Goal: Book appointment/travel/reservation

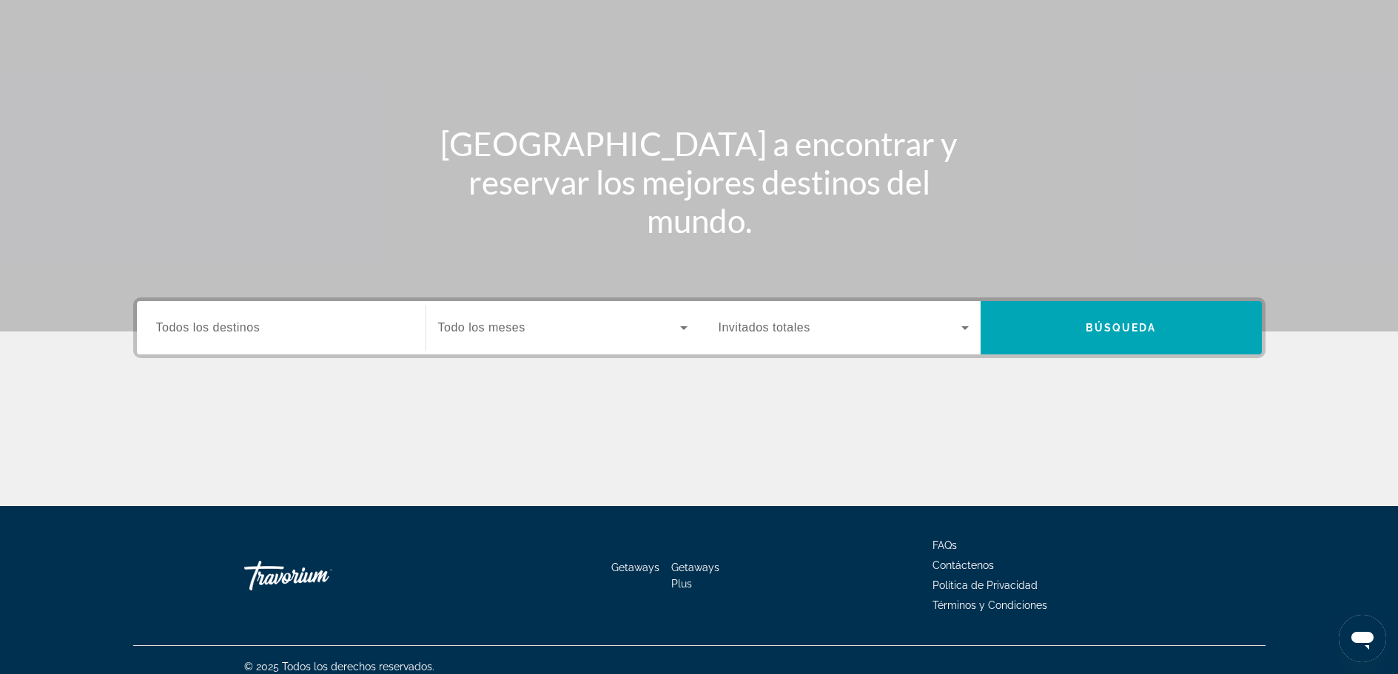
scroll to position [126, 0]
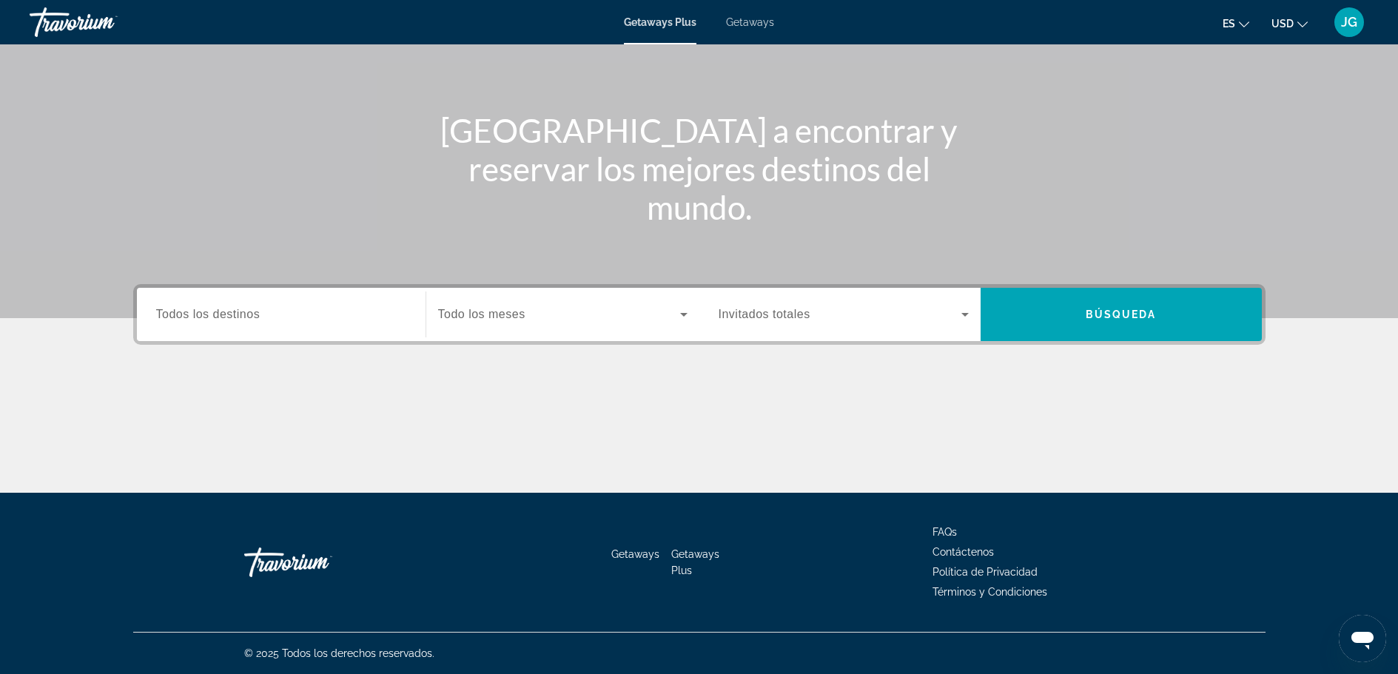
click at [238, 316] on span "Todos los destinos" at bounding box center [208, 314] width 104 height 13
click at [238, 316] on input "Destination Todos los destinos" at bounding box center [281, 315] width 250 height 18
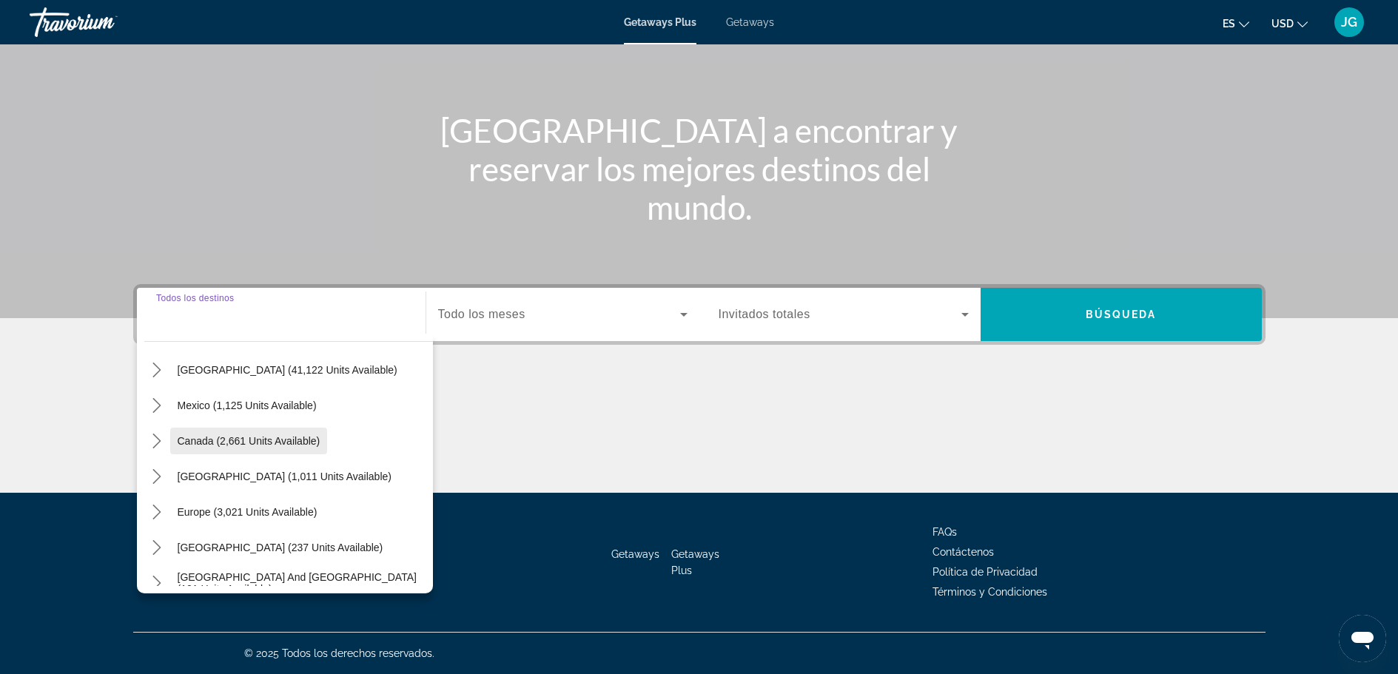
scroll to position [148, 0]
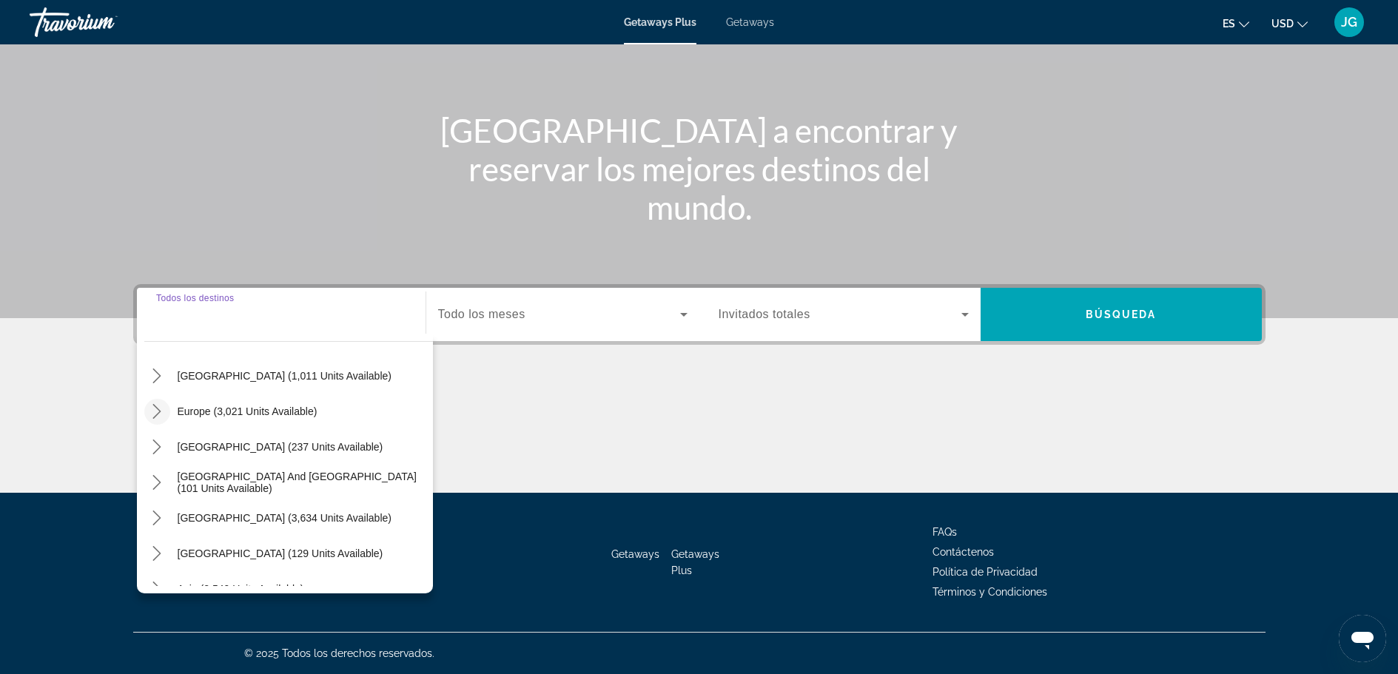
click at [159, 412] on icon "Toggle Europe (3,021 units available) submenu" at bounding box center [157, 411] width 15 height 15
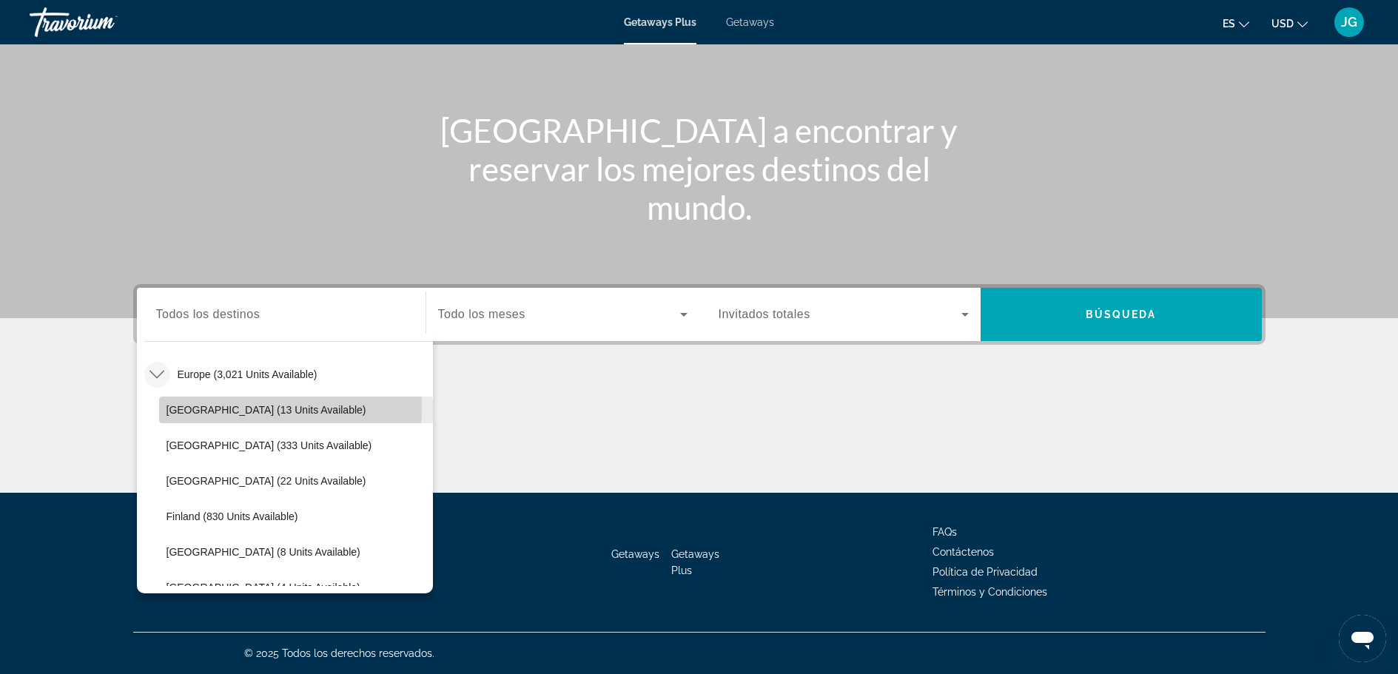
click at [234, 408] on span "[GEOGRAPHIC_DATA] (13 units available)" at bounding box center [267, 410] width 200 height 12
type input "**********"
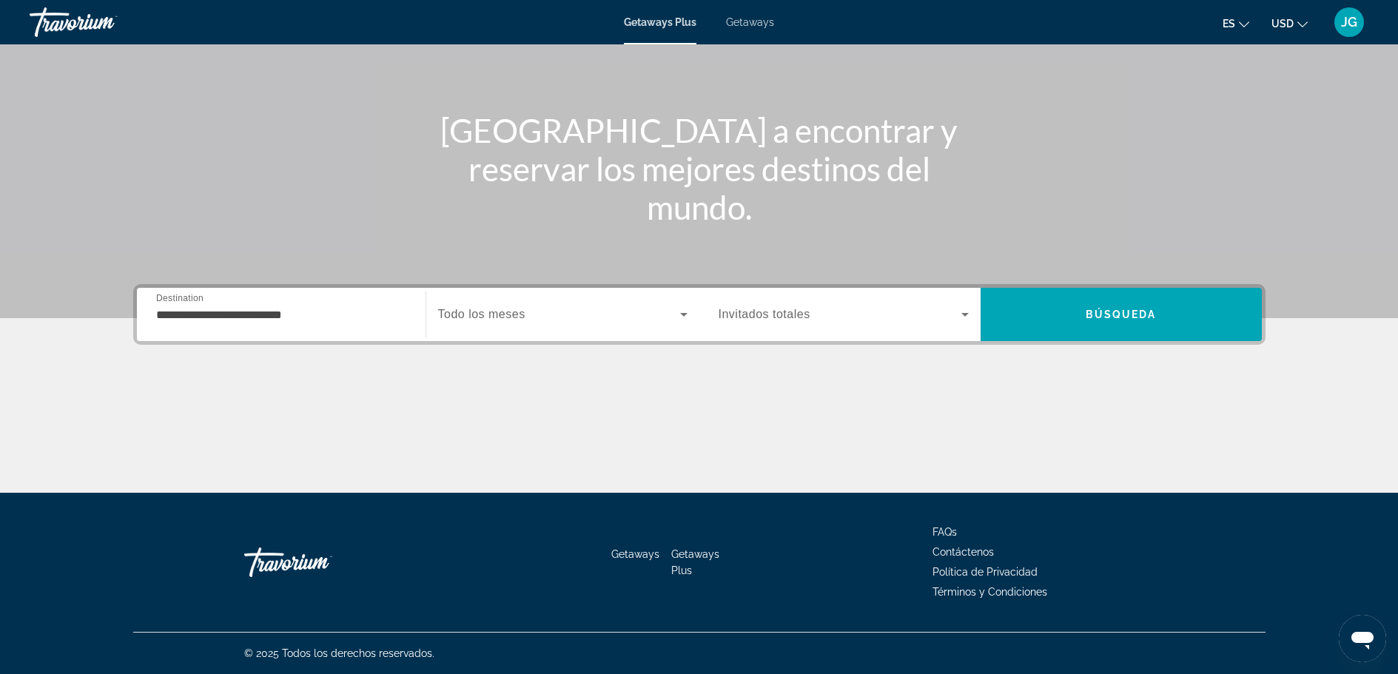
click at [830, 325] on div "Search widget" at bounding box center [844, 314] width 250 height 41
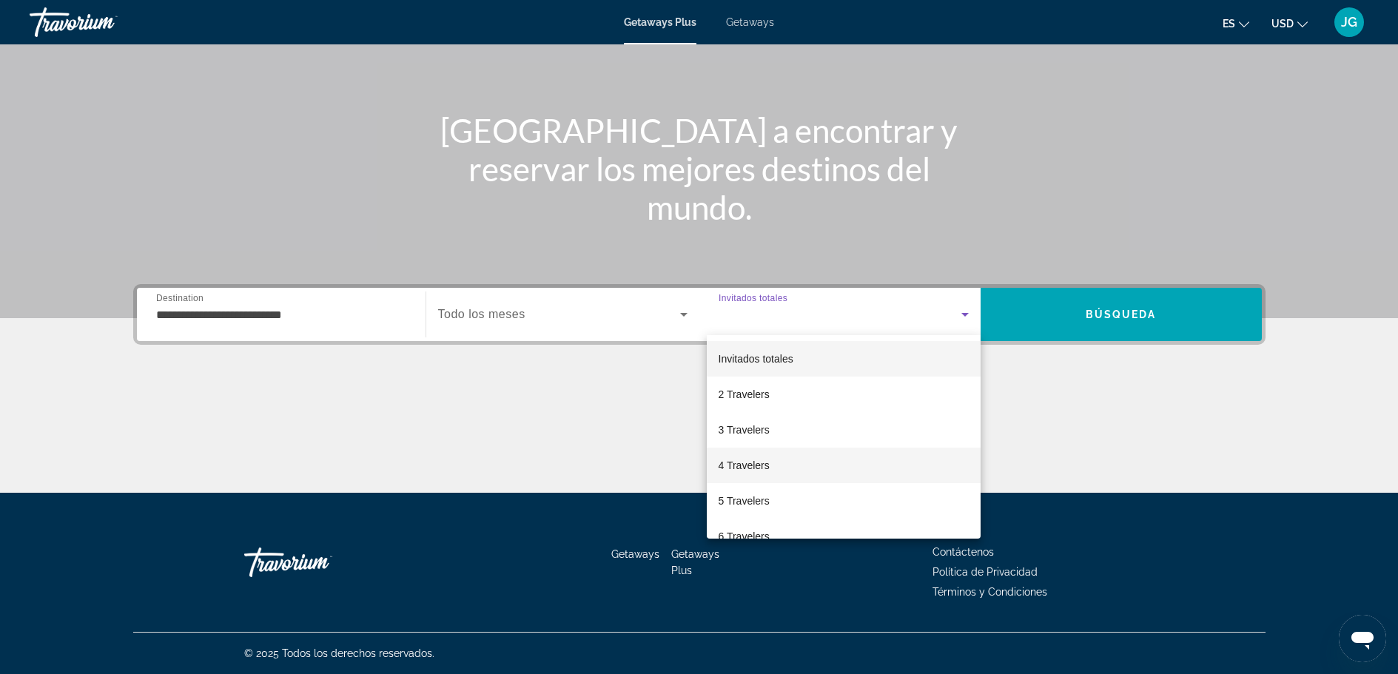
click at [742, 459] on span "4 Travelers" at bounding box center [744, 466] width 51 height 18
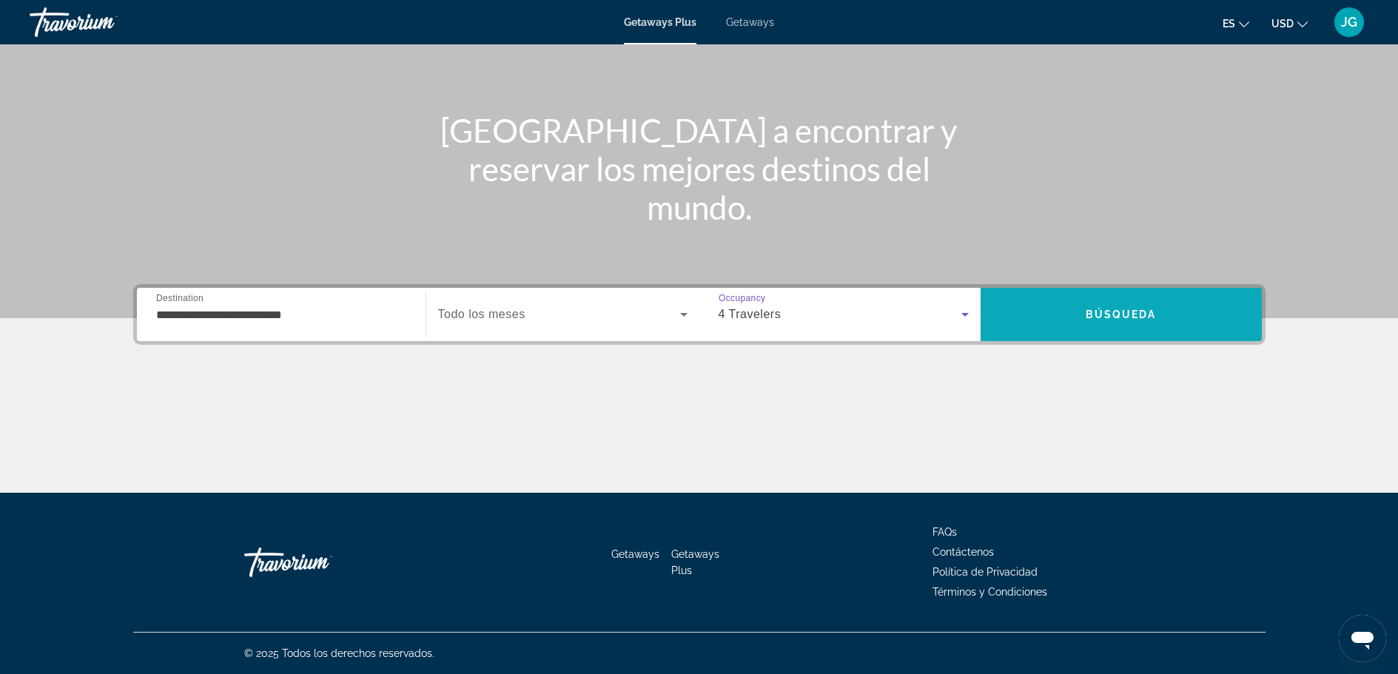
click at [1138, 306] on span "Search" at bounding box center [1121, 315] width 281 height 36
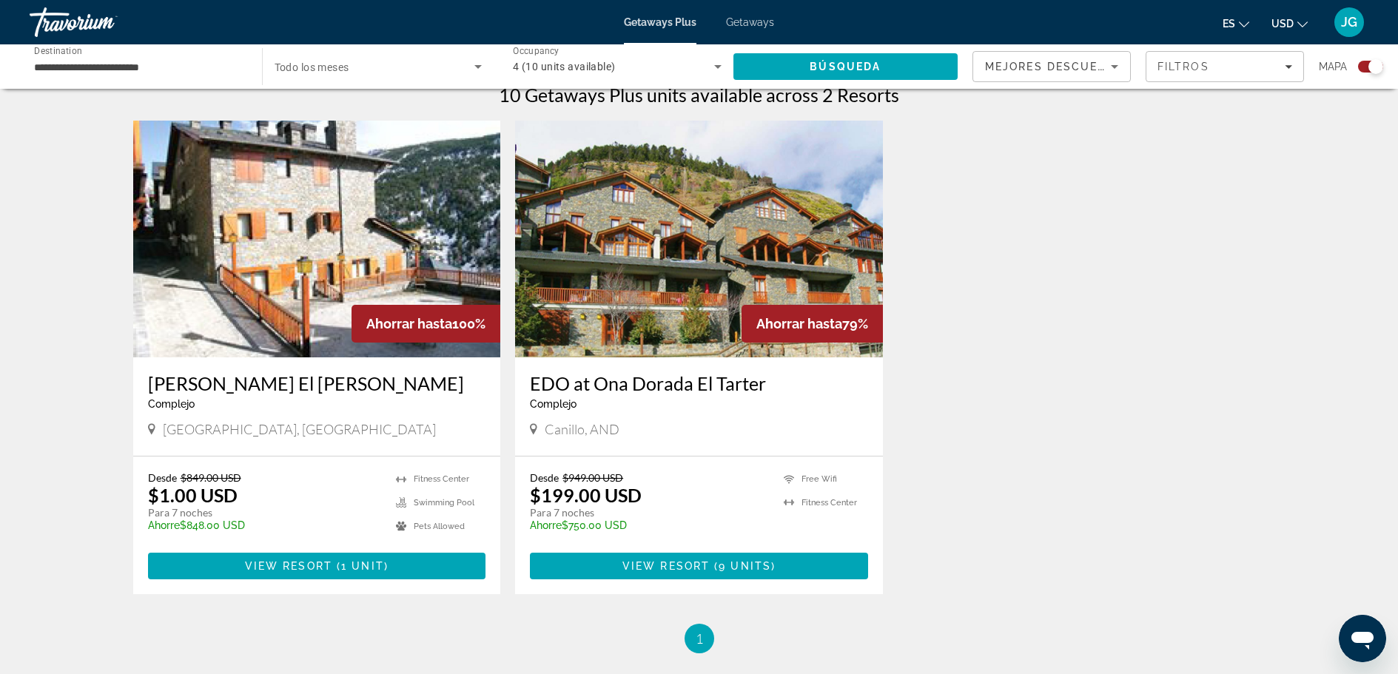
scroll to position [518, 0]
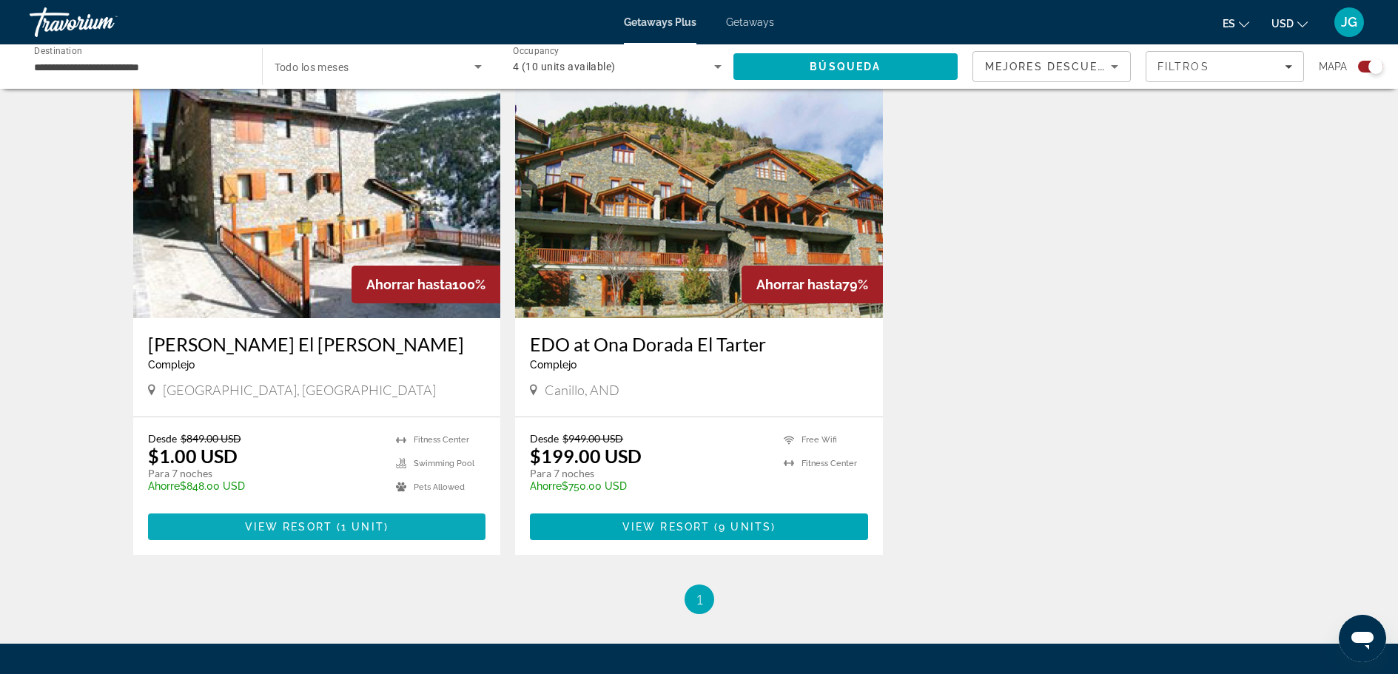
click at [321, 526] on span "View Resort" at bounding box center [288, 527] width 87 height 12
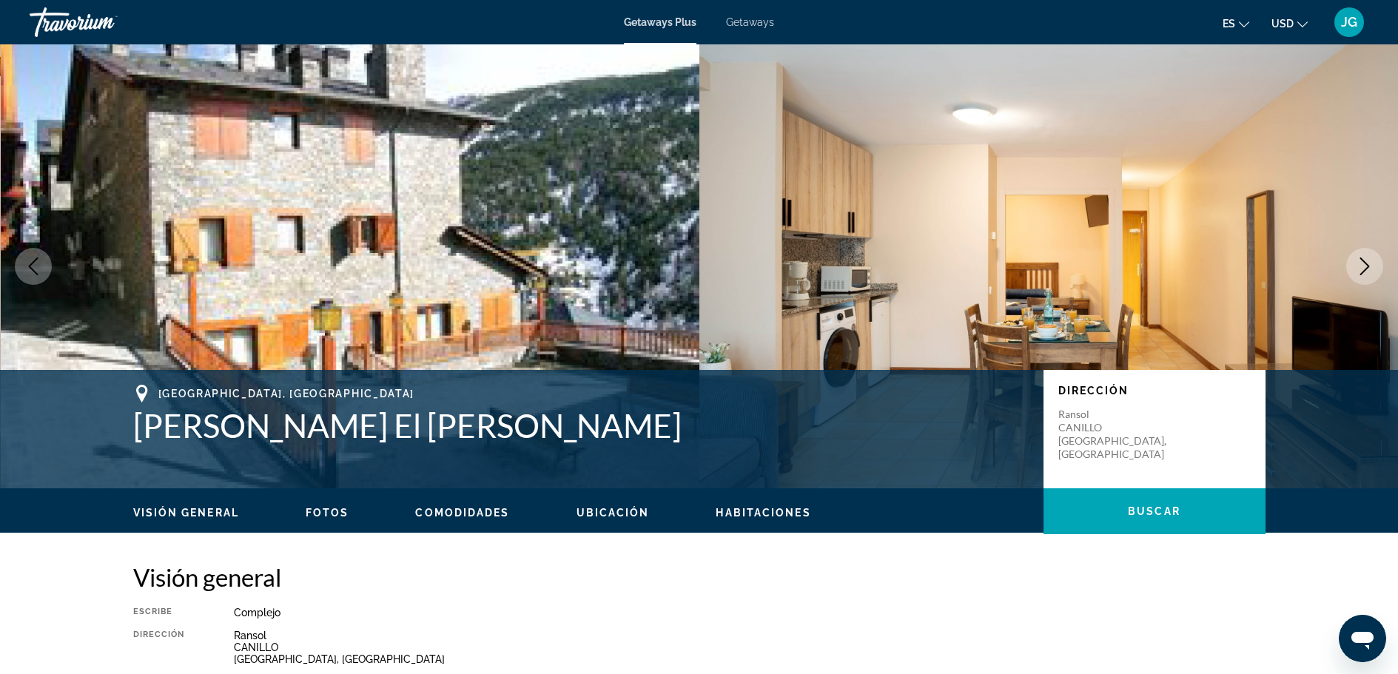
click at [1363, 265] on icon "Next image" at bounding box center [1365, 267] width 18 height 18
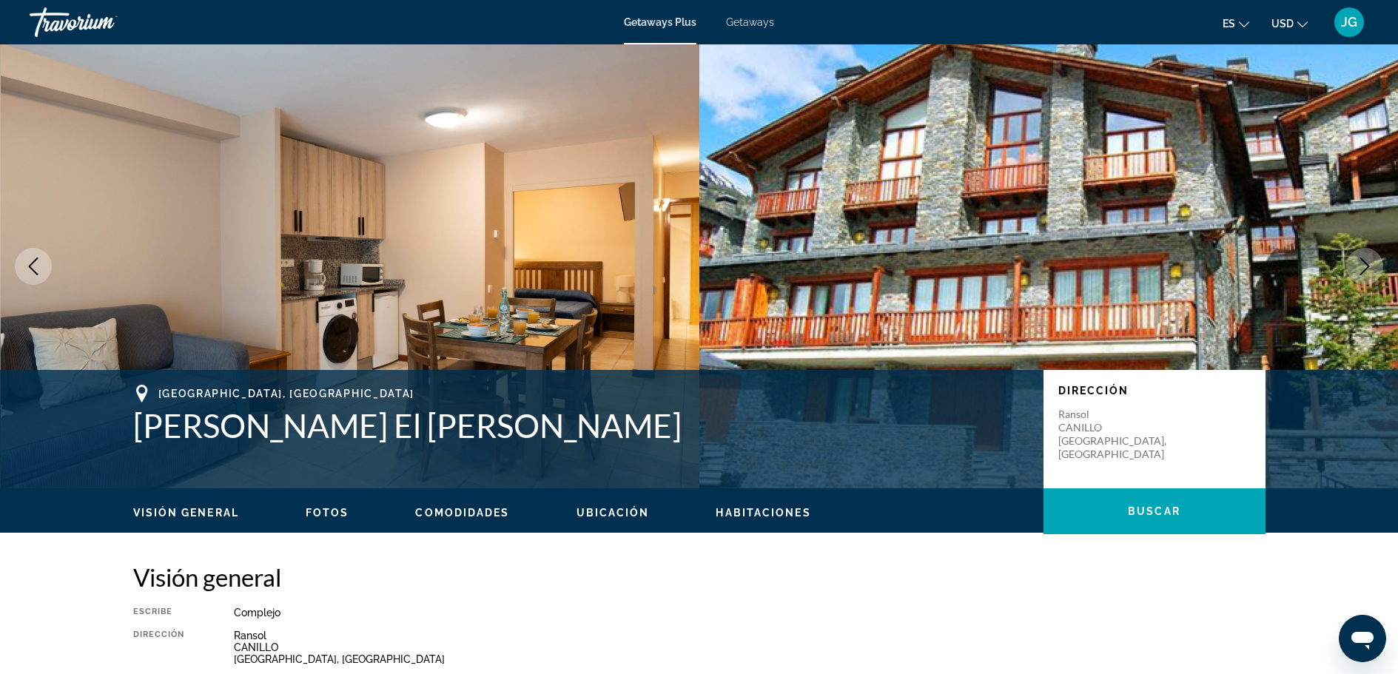
click at [1363, 265] on icon "Next image" at bounding box center [1365, 267] width 18 height 18
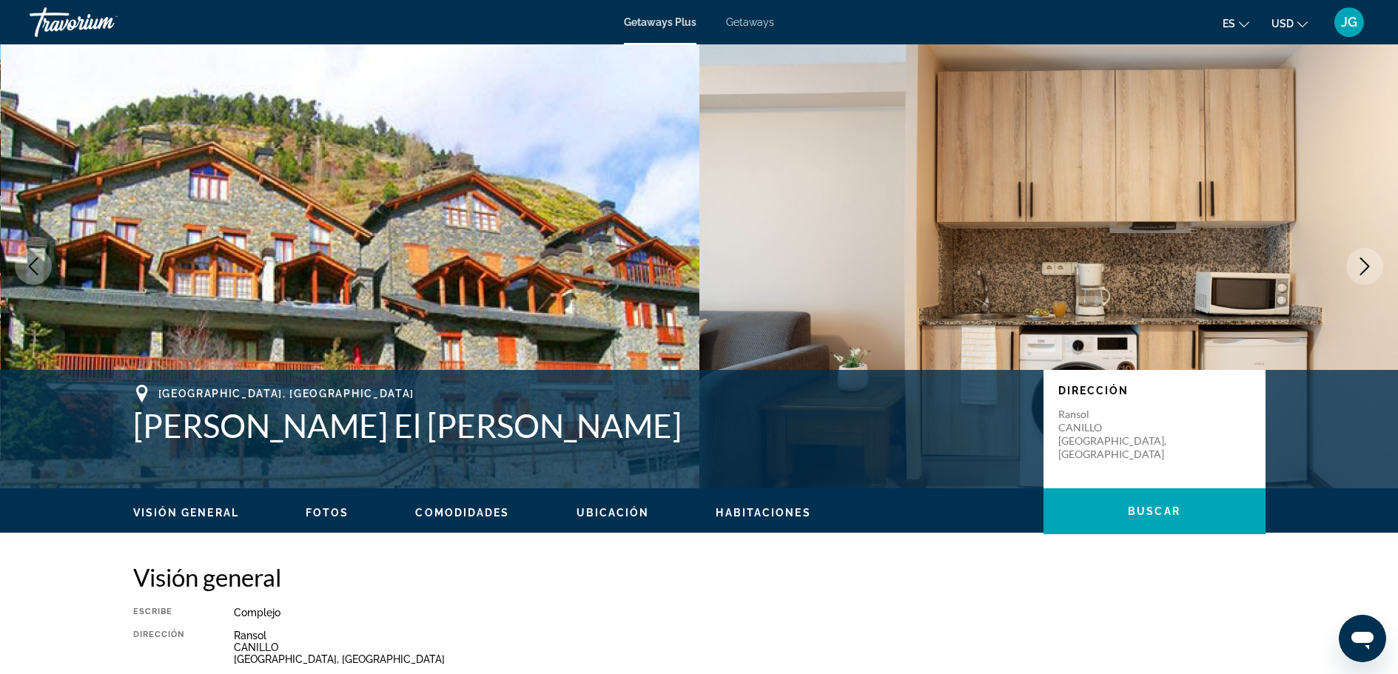
click at [1363, 265] on icon "Next image" at bounding box center [1365, 267] width 18 height 18
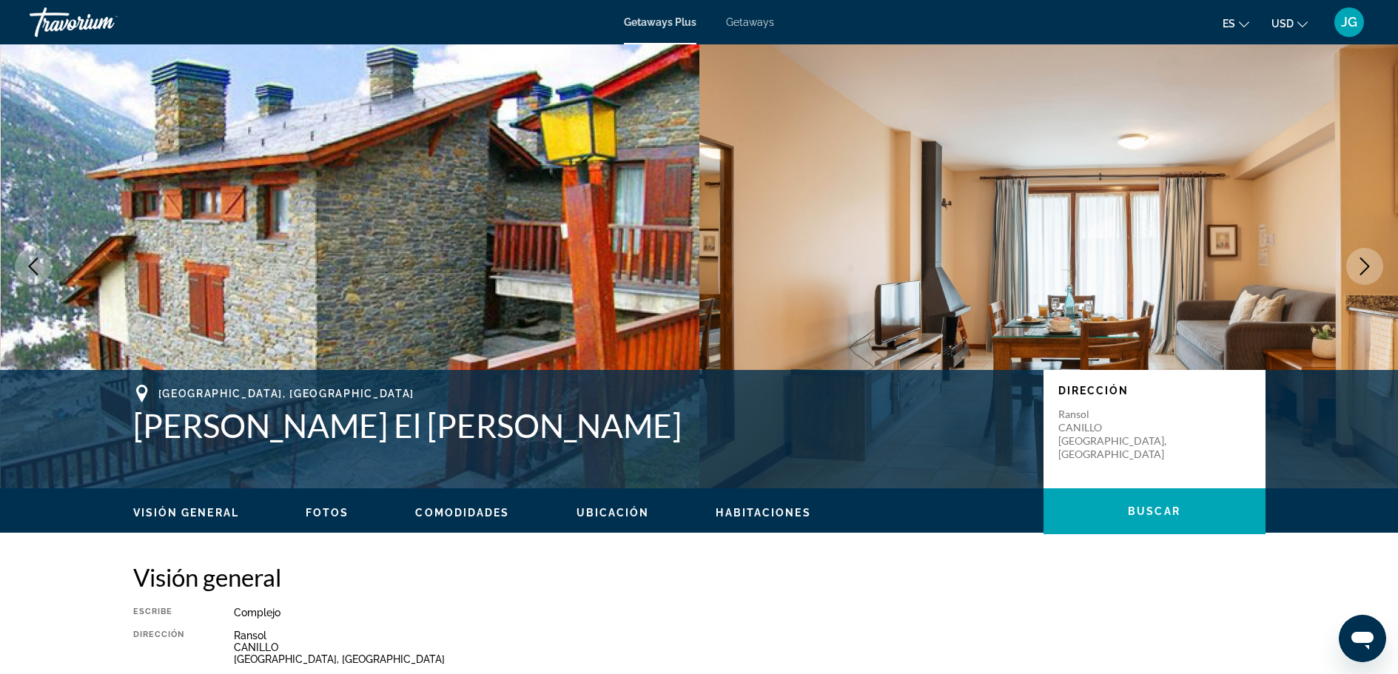
click at [1363, 265] on icon "Next image" at bounding box center [1365, 267] width 18 height 18
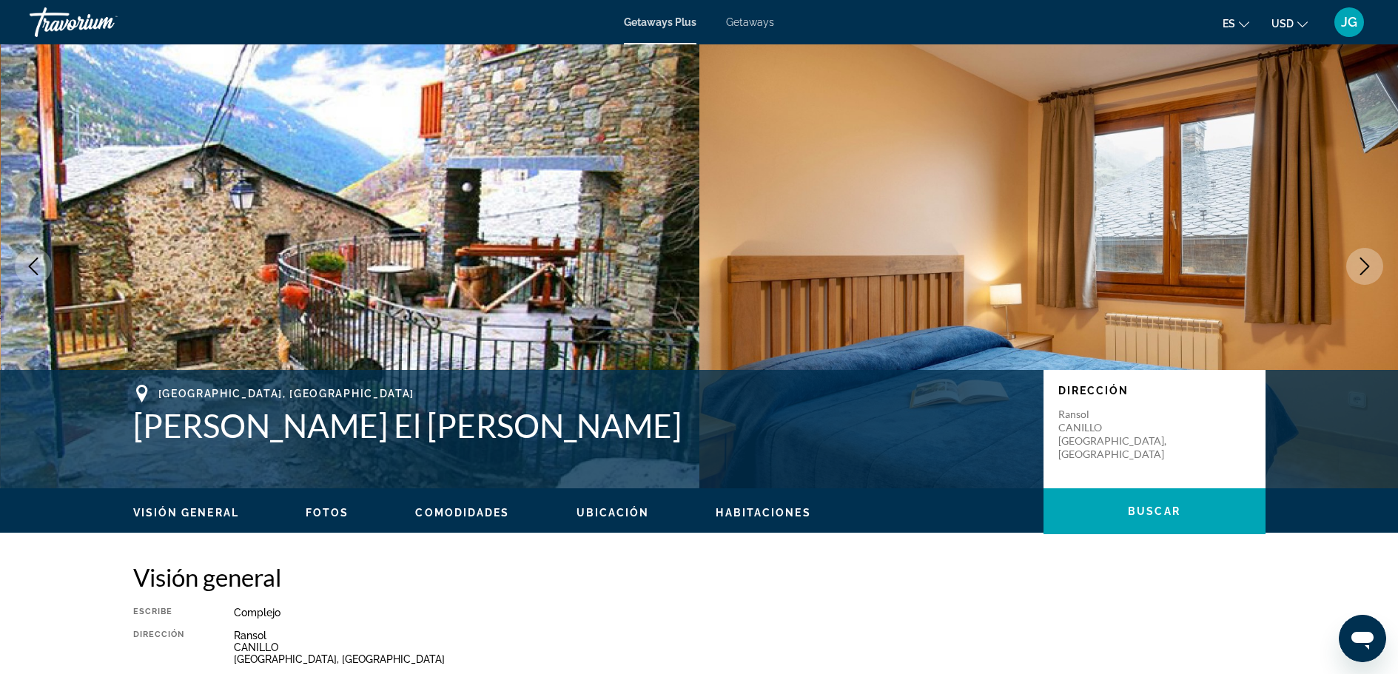
click at [1363, 265] on icon "Next image" at bounding box center [1365, 267] width 18 height 18
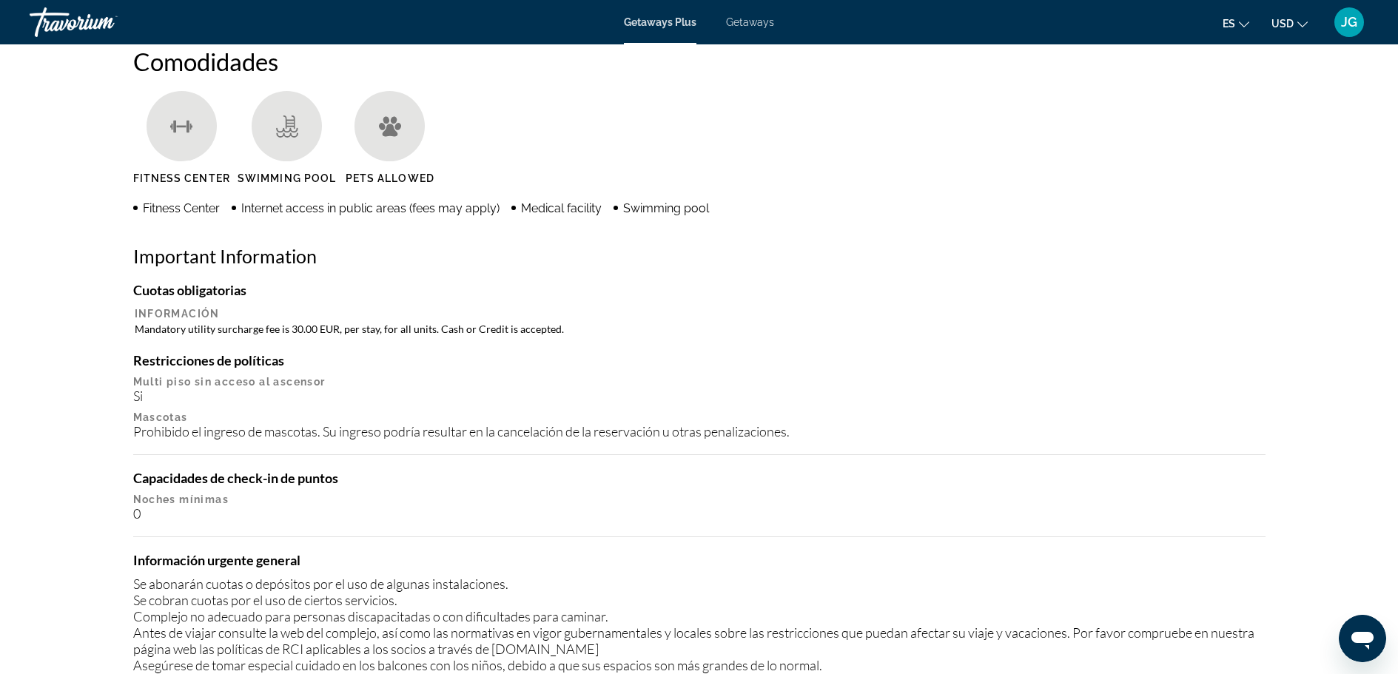
scroll to position [902, 0]
